Goal: Find specific page/section: Find specific page/section

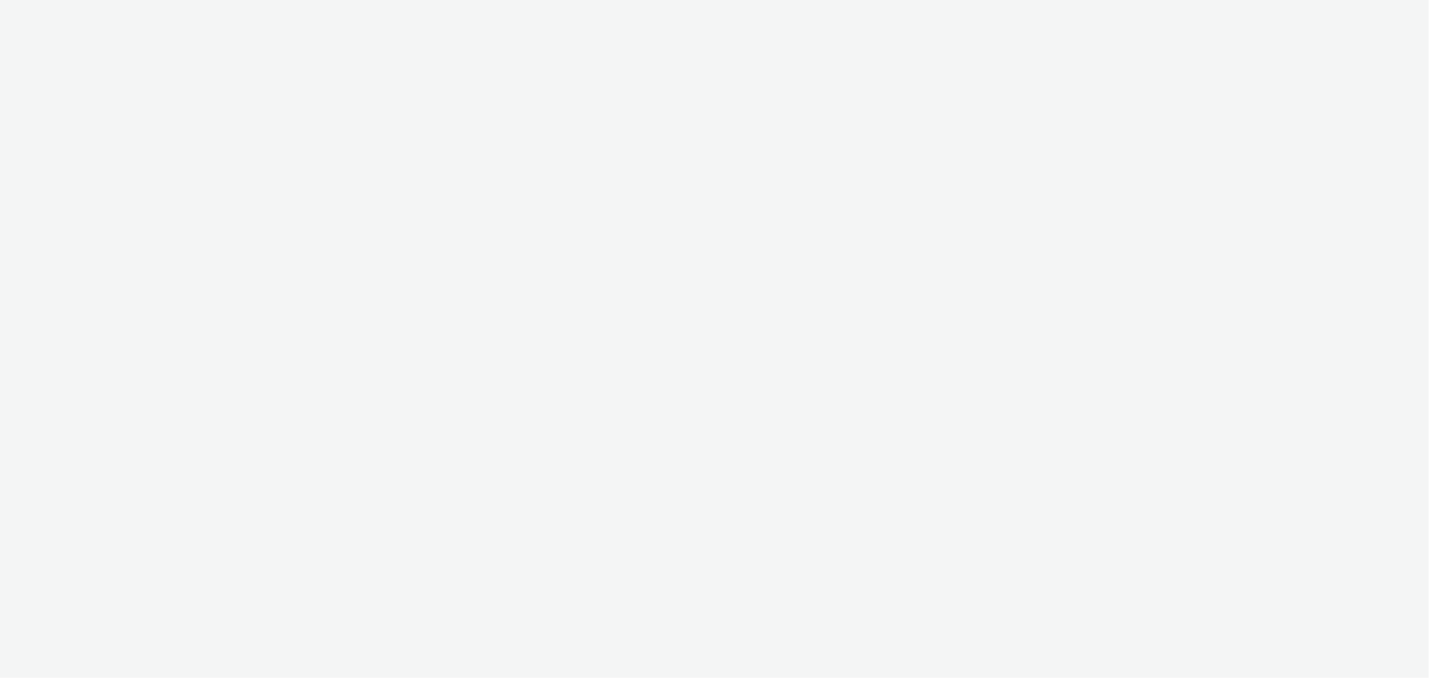
select select "b626f941-834b-427f-b453-0a2b95f57350"
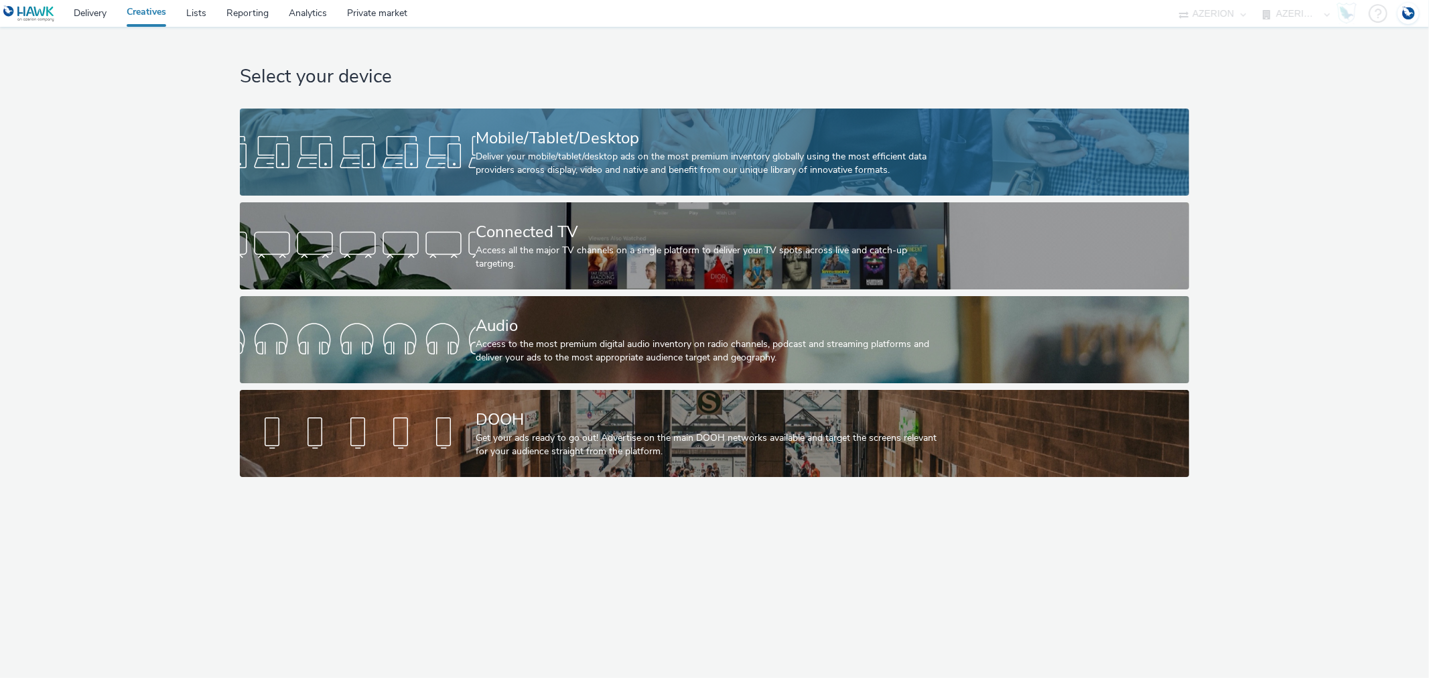
click at [552, 131] on div "Mobile/Tablet/Desktop" at bounding box center [712, 138] width 472 height 23
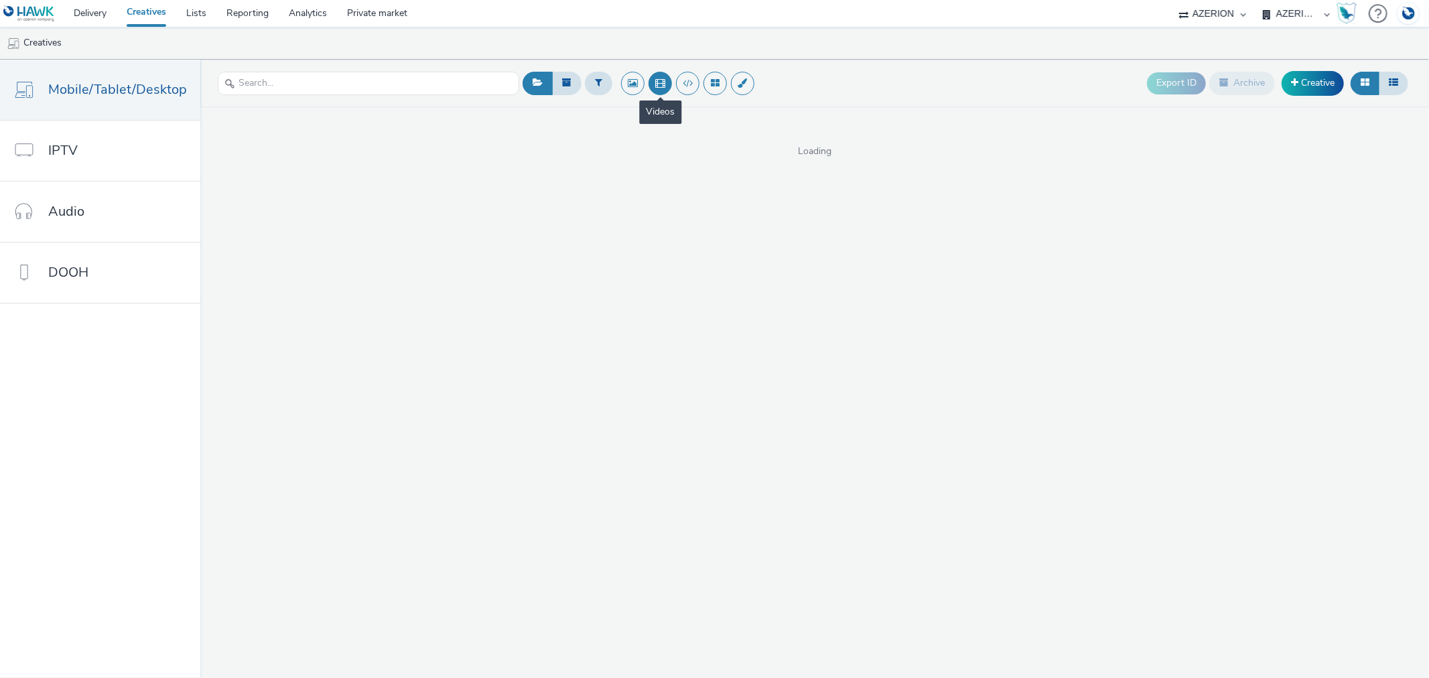
click at [657, 88] on button at bounding box center [659, 83] width 23 height 23
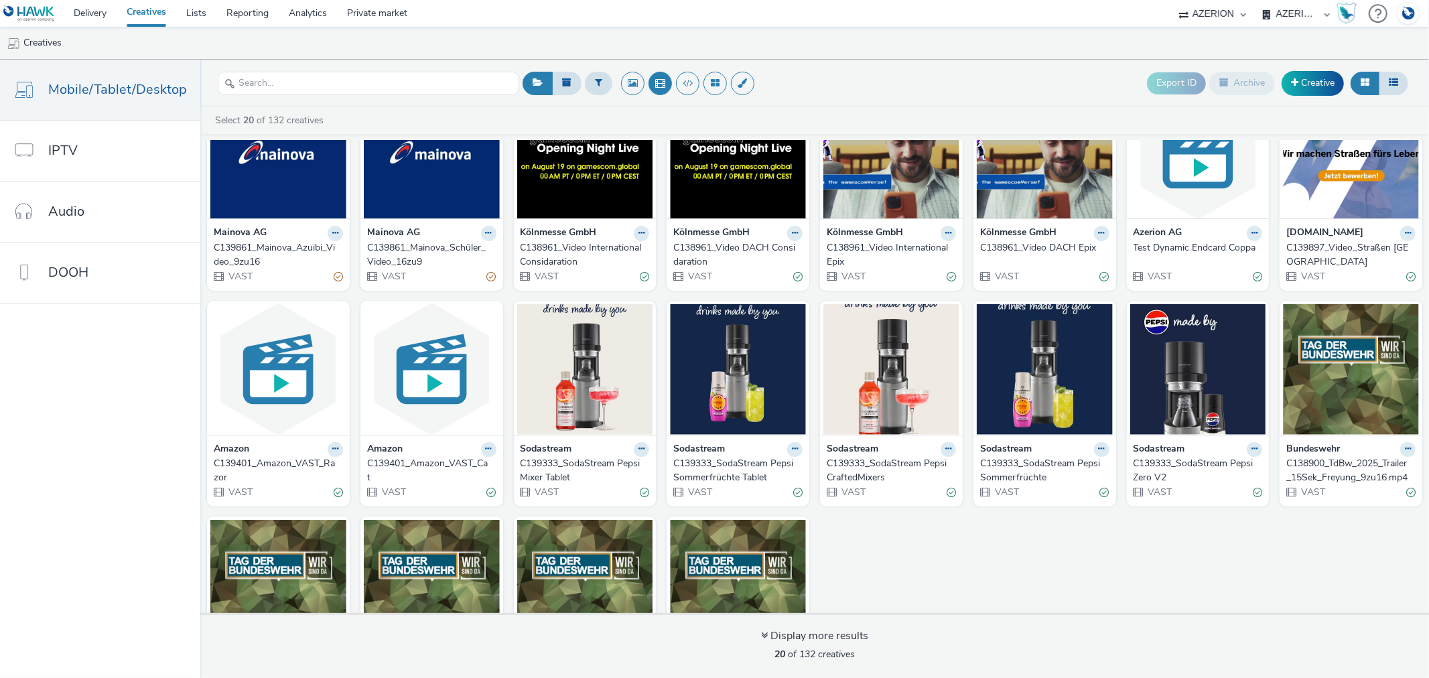
scroll to position [149, 0]
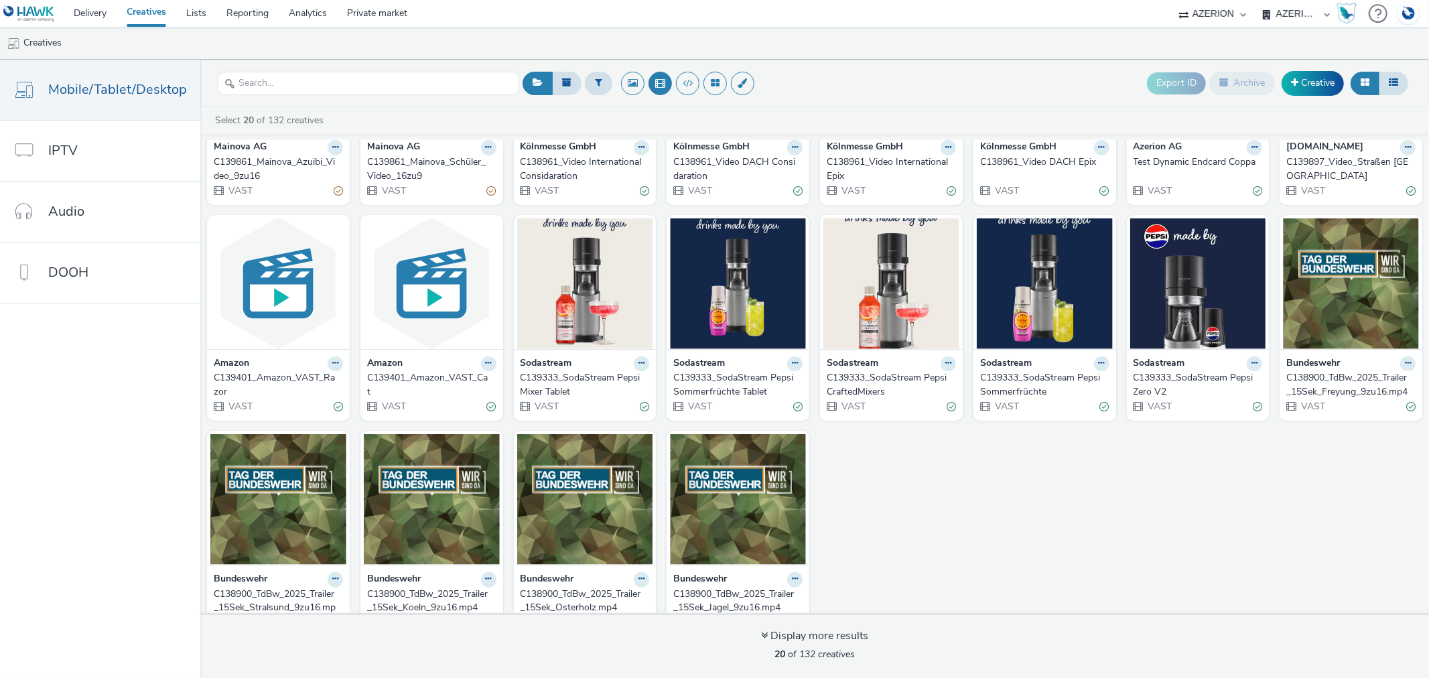
click at [546, 382] on div "C139333_SodaStream Pepsi Mixer Tablet" at bounding box center [583, 384] width 124 height 27
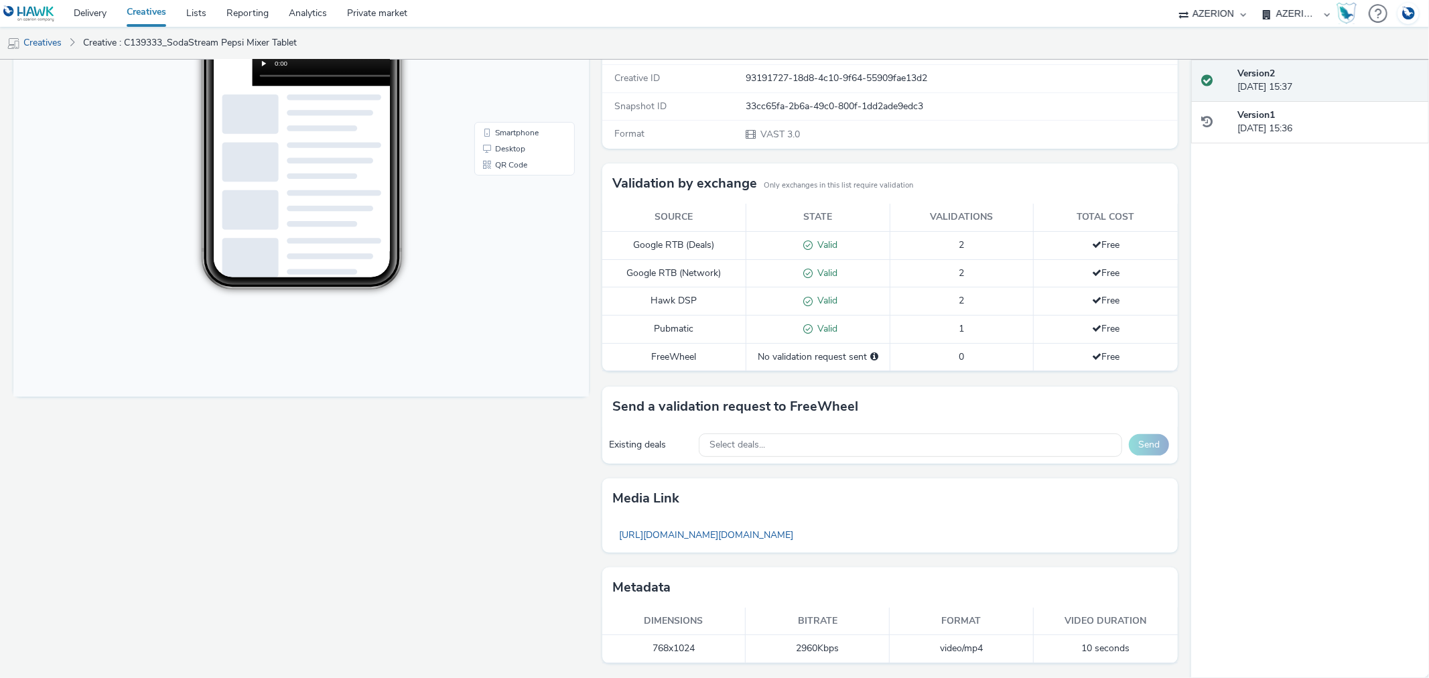
scroll to position [15, 0]
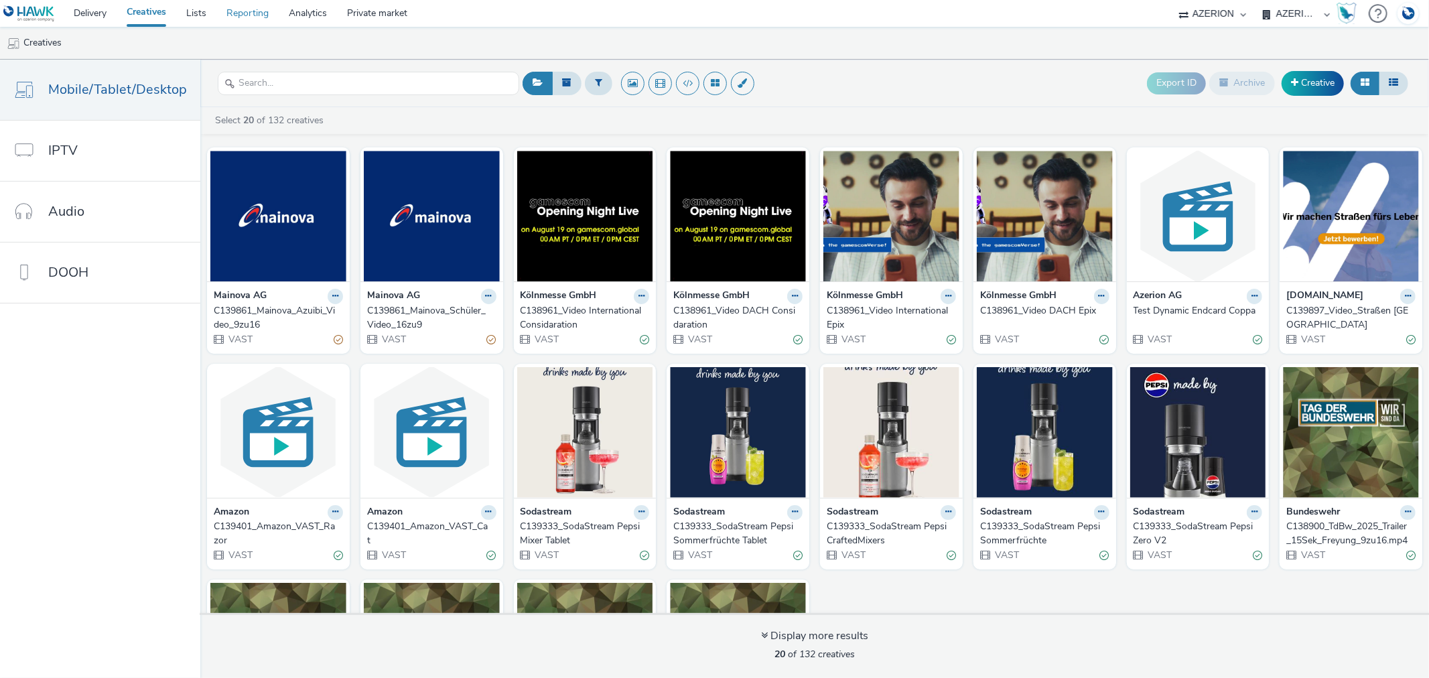
click at [243, 14] on link "Reporting" at bounding box center [247, 13] width 62 height 27
